Goal: Obtain resource: Obtain resource

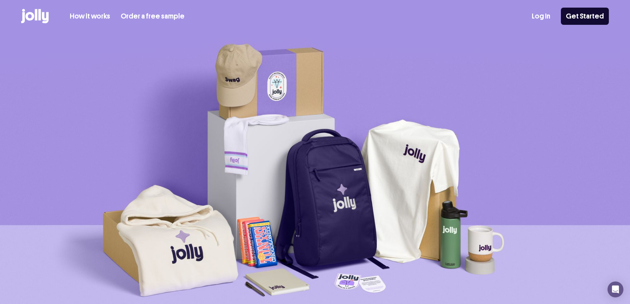
click at [40, 16] on icon at bounding box center [39, 14] width 3 height 11
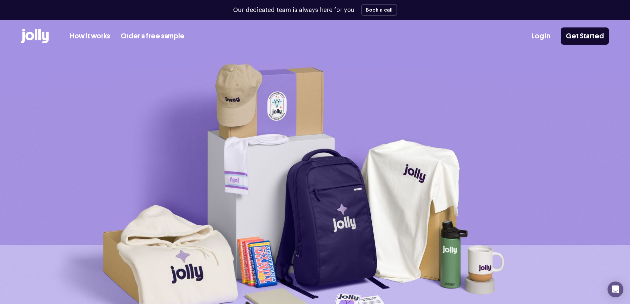
click at [98, 36] on link "How it works" at bounding box center [90, 36] width 40 height 11
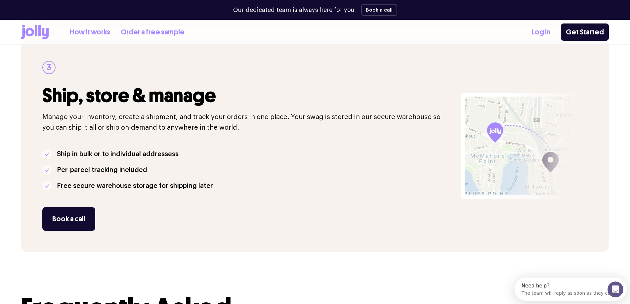
scroll to position [661, 0]
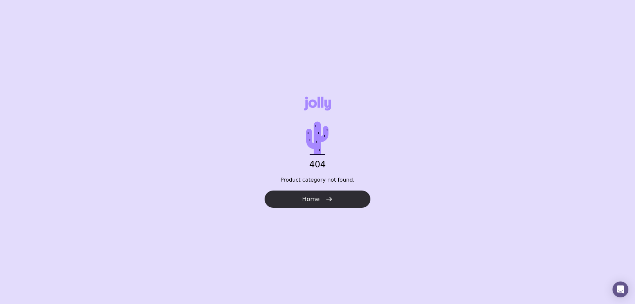
click at [326, 196] on icon "button" at bounding box center [329, 199] width 8 height 8
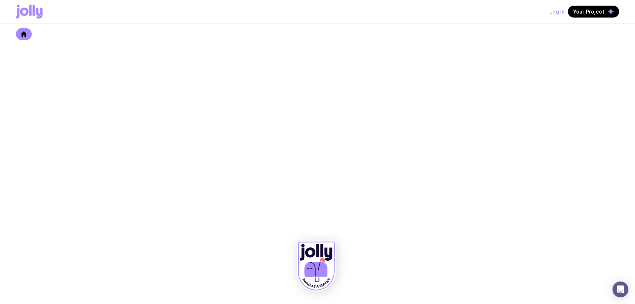
click at [560, 12] on button "Log In" at bounding box center [556, 12] width 15 height 12
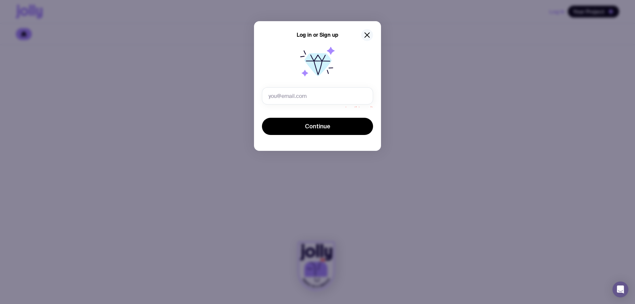
click at [370, 33] on icon "button" at bounding box center [367, 35] width 8 height 8
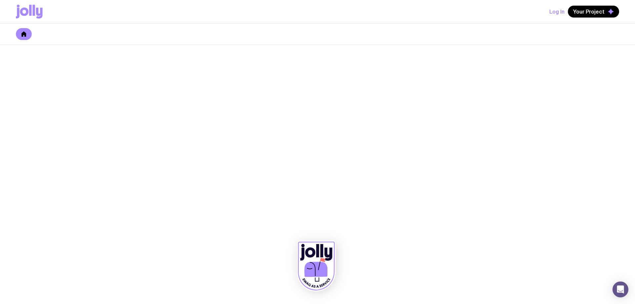
click at [24, 34] on icon at bounding box center [23, 33] width 5 height 5
click at [581, 13] on span "Your Project" at bounding box center [588, 11] width 31 height 7
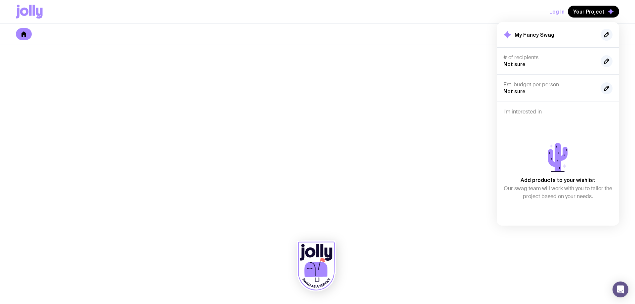
click at [561, 14] on button "Log In" at bounding box center [556, 12] width 15 height 12
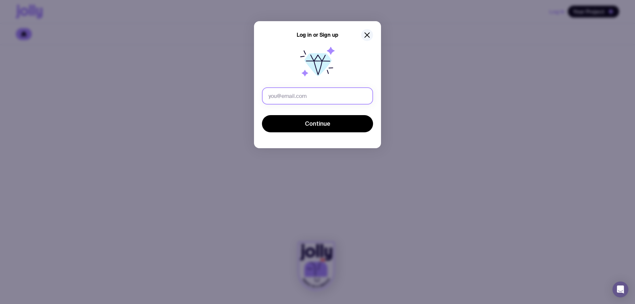
click at [300, 99] on input "text" at bounding box center [317, 95] width 111 height 17
type input "[PERSON_NAME][EMAIL_ADDRESS][DOMAIN_NAME]"
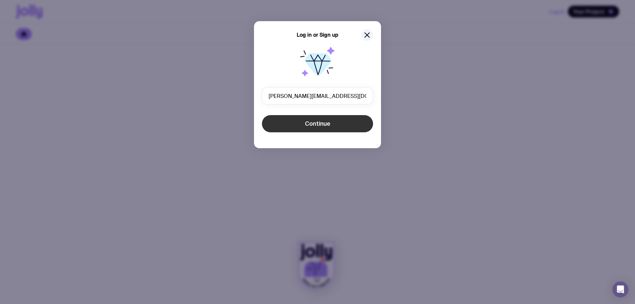
click at [303, 128] on button "Continue" at bounding box center [317, 123] width 111 height 17
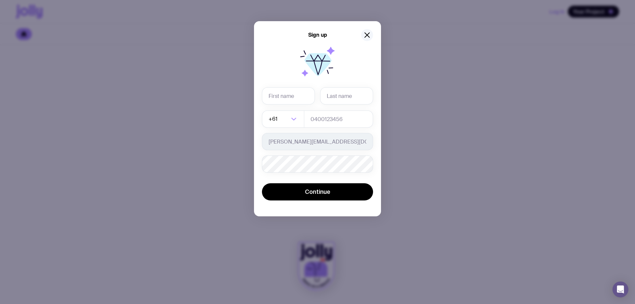
click at [364, 34] on icon "button" at bounding box center [367, 35] width 8 height 8
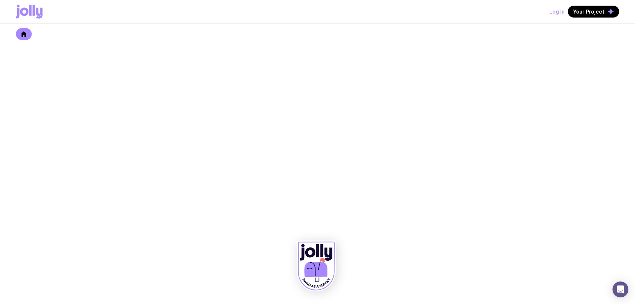
click at [35, 36] on div at bounding box center [317, 33] width 635 height 21
click at [31, 35] on link at bounding box center [24, 34] width 16 height 12
click at [28, 7] on icon at bounding box center [29, 12] width 27 height 14
click at [7, 16] on div "Log In Your Project" at bounding box center [317, 11] width 635 height 23
click at [27, 13] on icon at bounding box center [24, 12] width 9 height 8
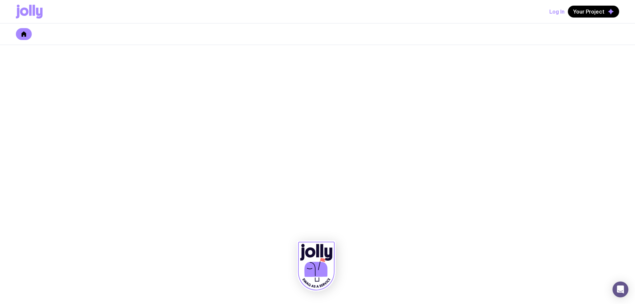
click at [27, 13] on icon at bounding box center [24, 12] width 9 height 8
drag, startPoint x: 22, startPoint y: 0, endPoint x: 44, endPoint y: 18, distance: 28.4
click at [39, 47] on div at bounding box center [317, 174] width 635 height 259
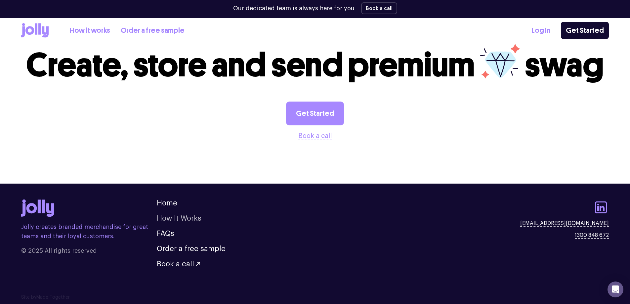
scroll to position [1219, 0]
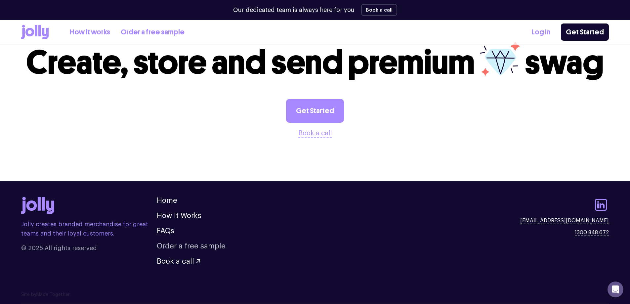
click at [197, 246] on link "Order a free sample" at bounding box center [191, 245] width 69 height 7
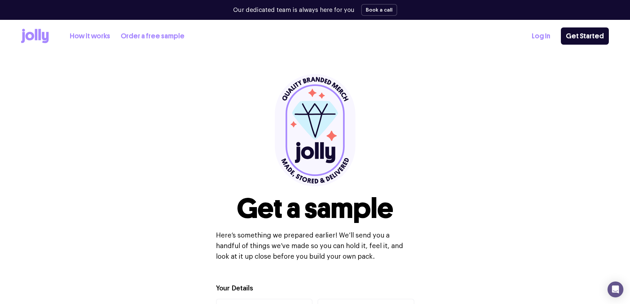
click at [127, 38] on link "Order a free sample" at bounding box center [153, 36] width 64 height 11
click at [91, 34] on link "How it works" at bounding box center [90, 36] width 40 height 11
